Goal: Register for event/course

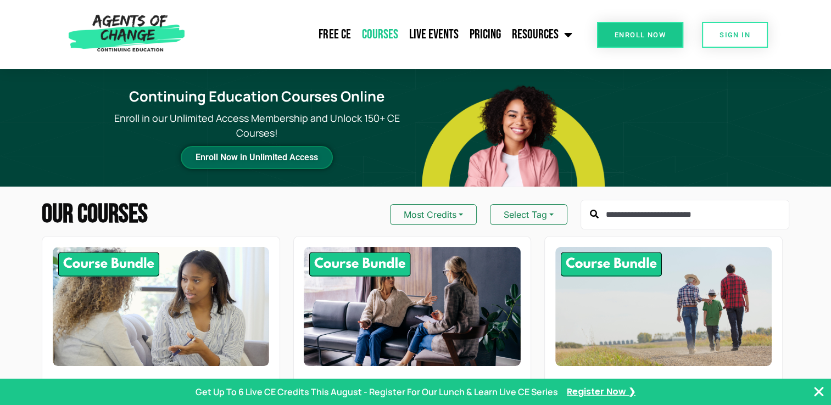
click at [246, 155] on span "Enroll Now in Unlimited Access" at bounding box center [257, 157] width 123 height 5
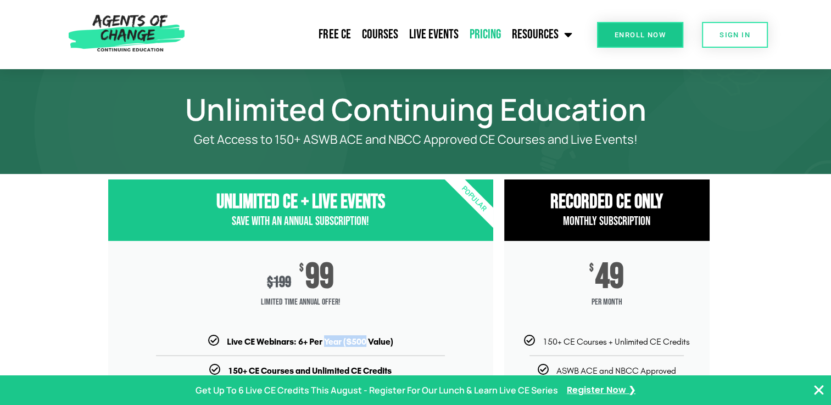
drag, startPoint x: 326, startPoint y: 347, endPoint x: 365, endPoint y: 346, distance: 39.0
click at [365, 346] on b "Live CE Webinars: 6+ Per Year ($500 Value)" at bounding box center [310, 342] width 166 height 10
drag, startPoint x: 365, startPoint y: 346, endPoint x: 494, endPoint y: 301, distance: 137.3
click at [494, 301] on div "Unlimited CE + Live Events Save with an Annual Subscription! $ 199 $ 99 Limited…" at bounding box center [301, 377] width 396 height 407
click at [413, 34] on link "Live Events" at bounding box center [433, 34] width 60 height 27
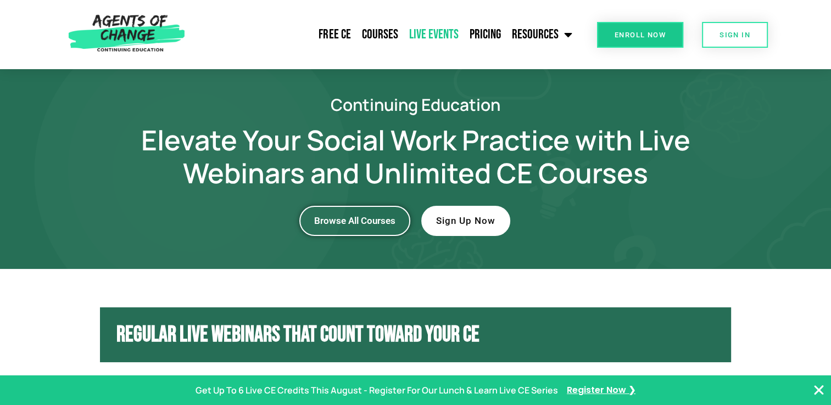
click at [339, 225] on span "Browse All Courses" at bounding box center [354, 220] width 81 height 9
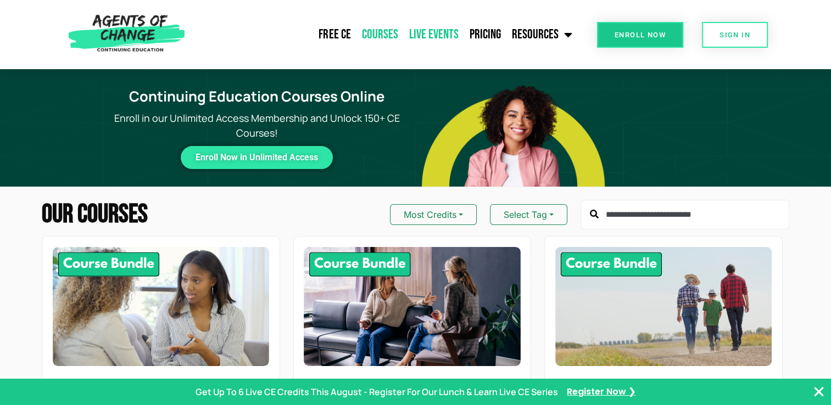
click at [430, 27] on link "Live Events" at bounding box center [433, 34] width 60 height 27
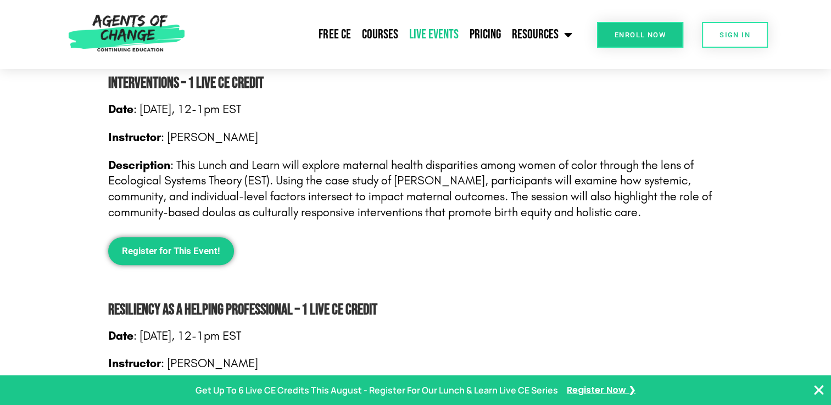
scroll to position [719, 0]
